Goal: Find specific page/section

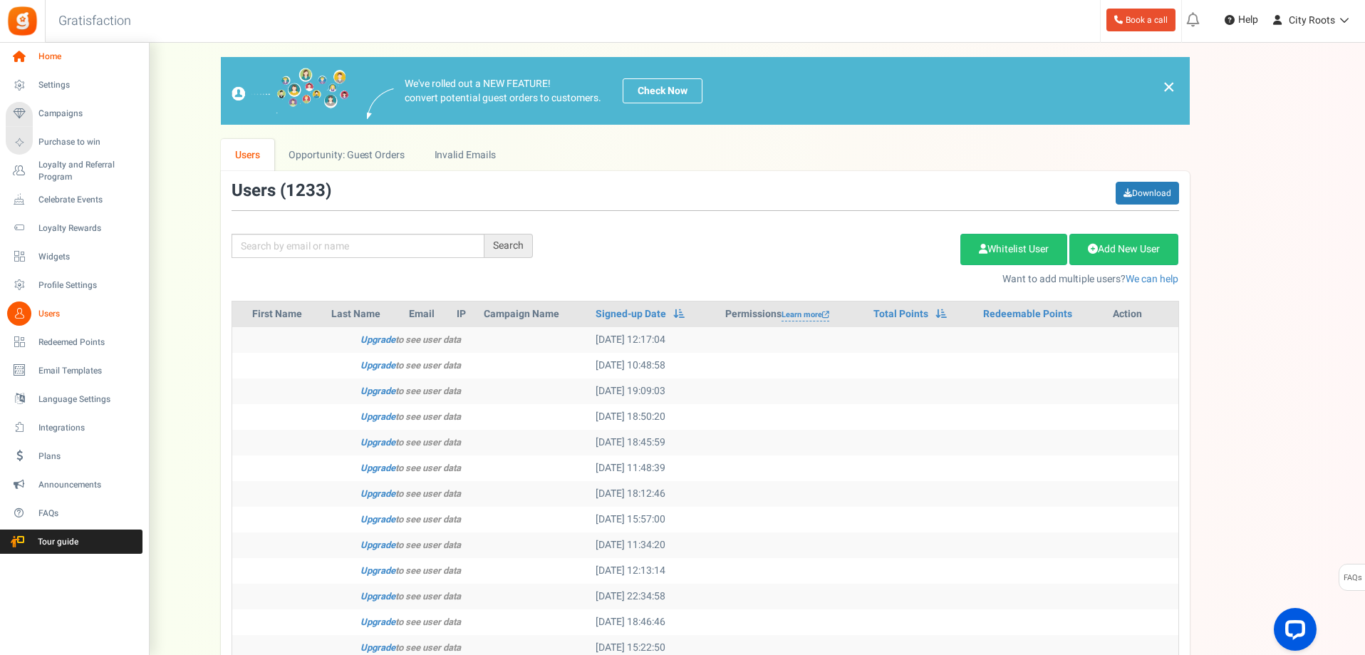
click at [61, 58] on span "Home" at bounding box center [88, 57] width 100 height 12
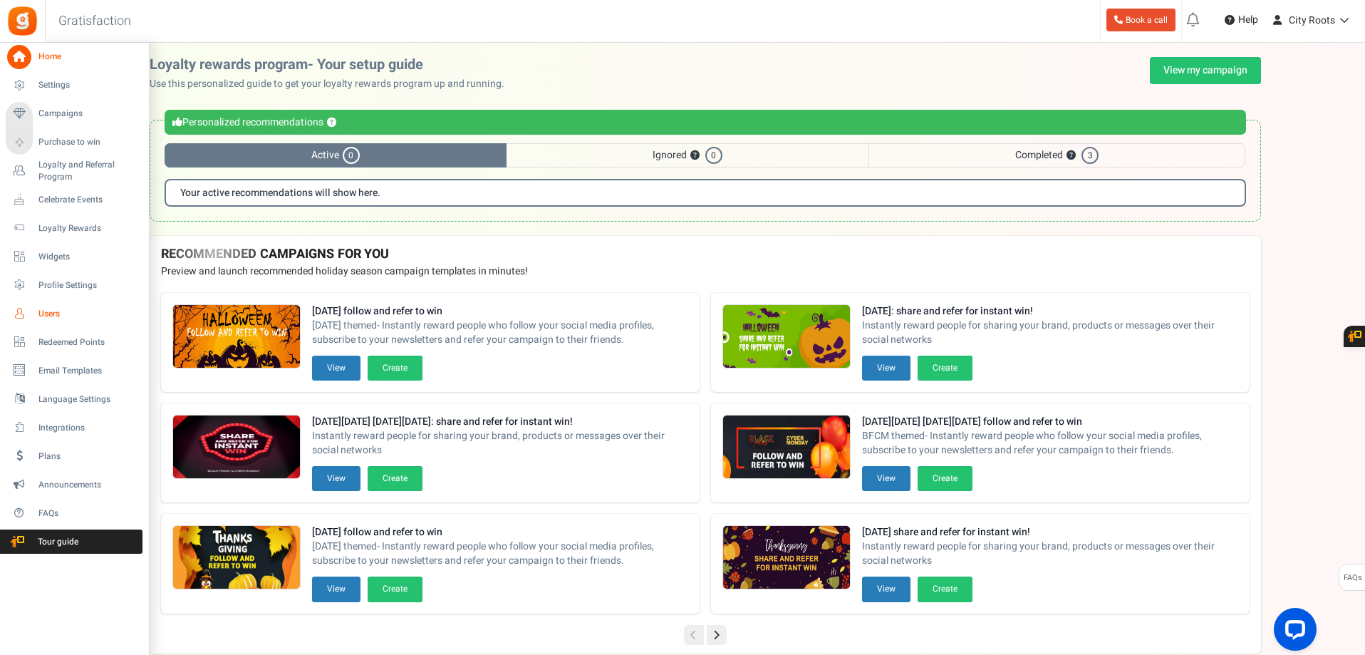
click at [99, 313] on span "Users" at bounding box center [88, 314] width 100 height 12
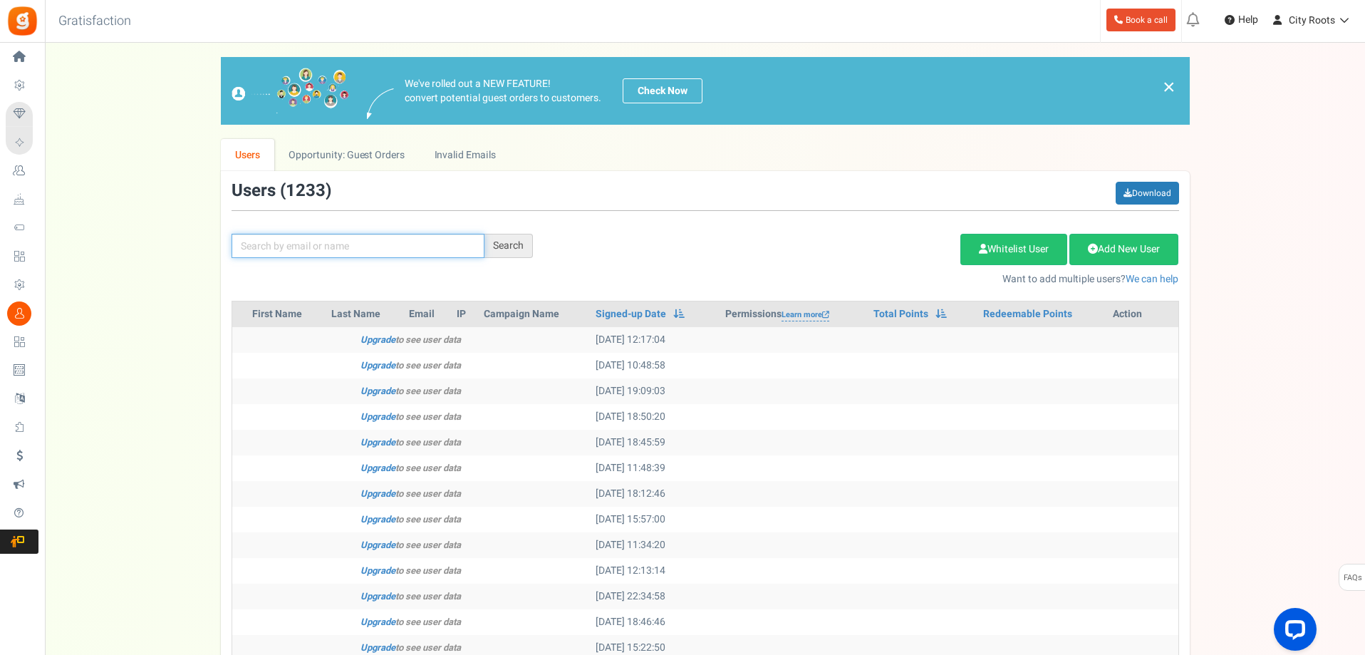
click at [396, 248] on input "text" at bounding box center [357, 246] width 253 height 24
type input "ritchey"
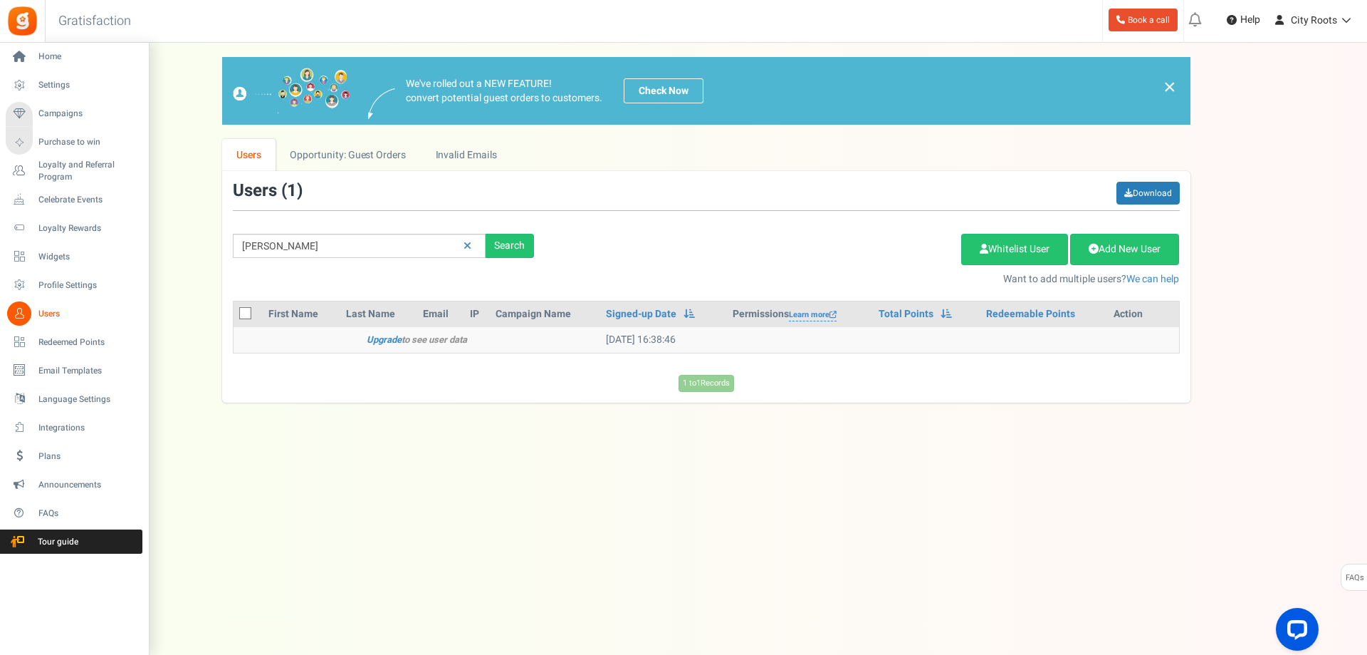
click at [56, 314] on span "Users" at bounding box center [88, 314] width 100 height 12
click at [42, 314] on span "Users" at bounding box center [88, 314] width 100 height 12
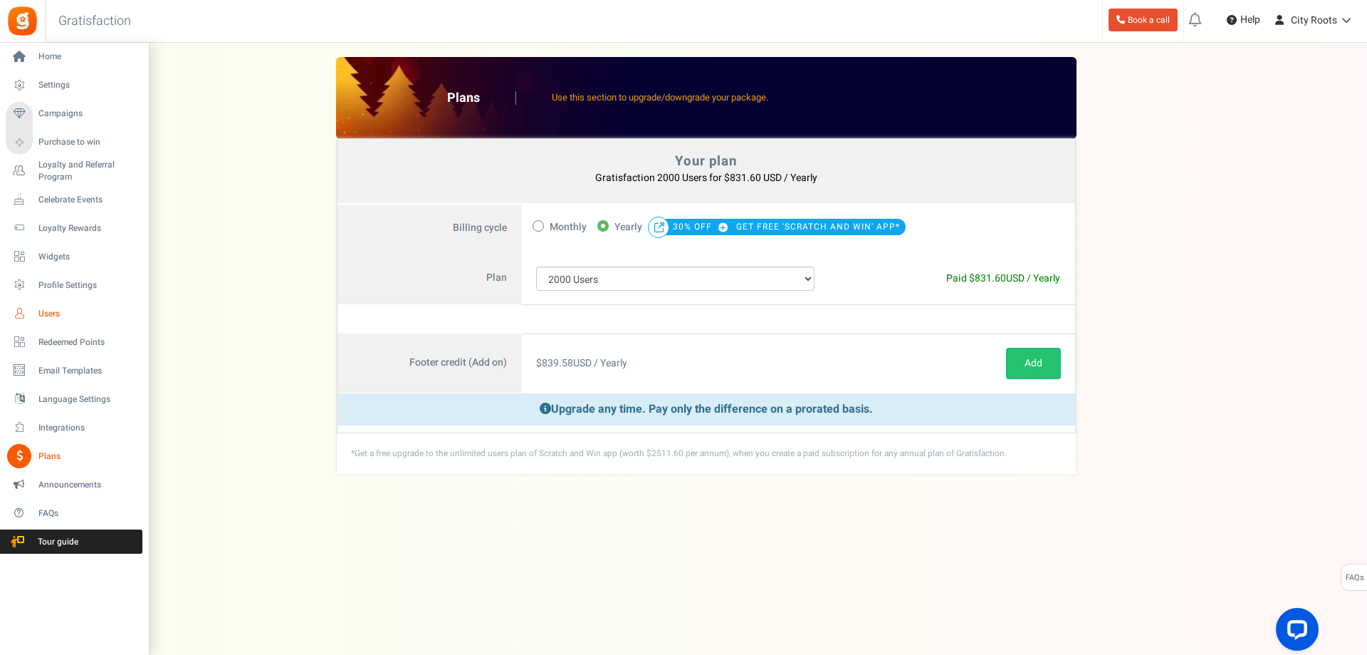
click at [58, 314] on span "Users" at bounding box center [88, 314] width 100 height 12
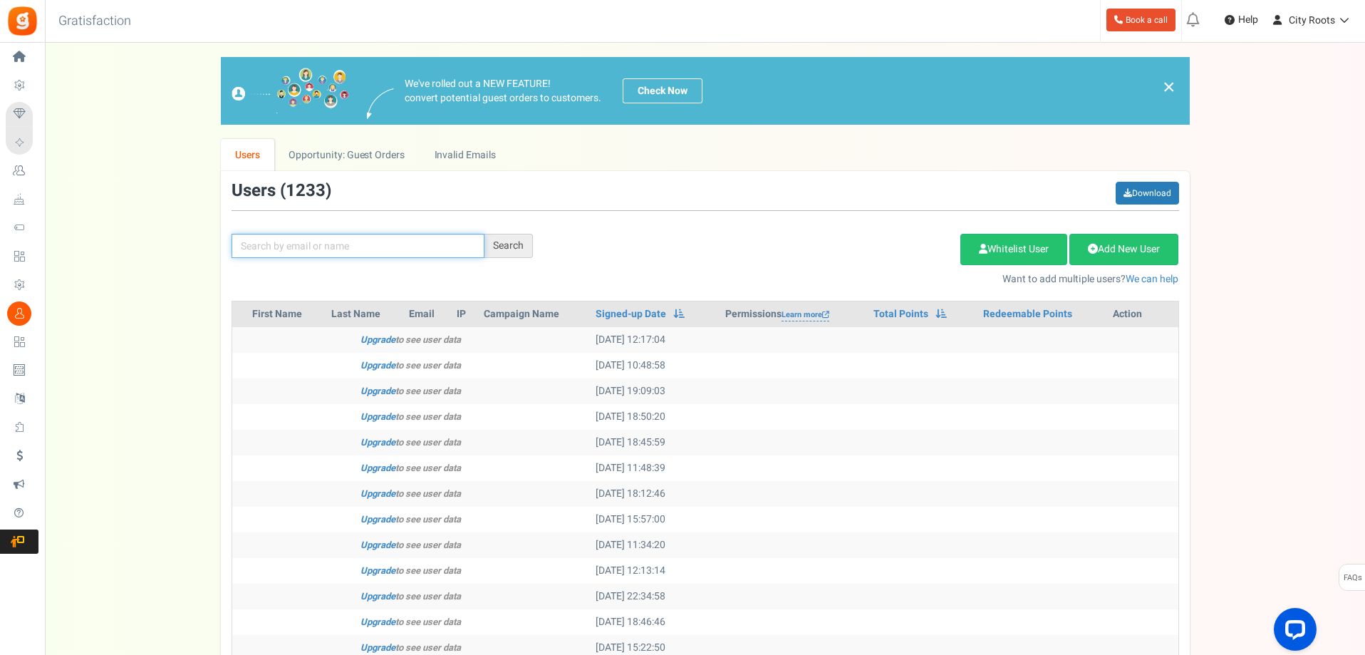
click at [427, 243] on input "text" at bounding box center [357, 246] width 253 height 24
